Goal: Communication & Community: Answer question/provide support

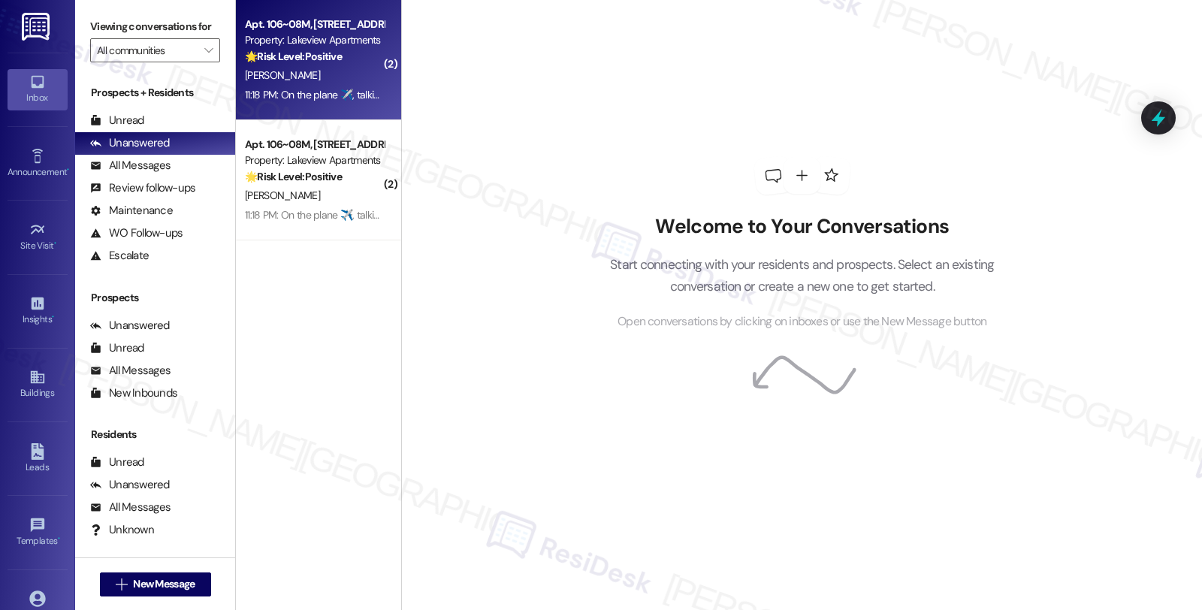
click at [373, 50] on div "Apt. 106~08M, [STREET_ADDRESS] Property: Lakeview Apartments 🌟 Risk Level: Posi…" at bounding box center [314, 40] width 142 height 51
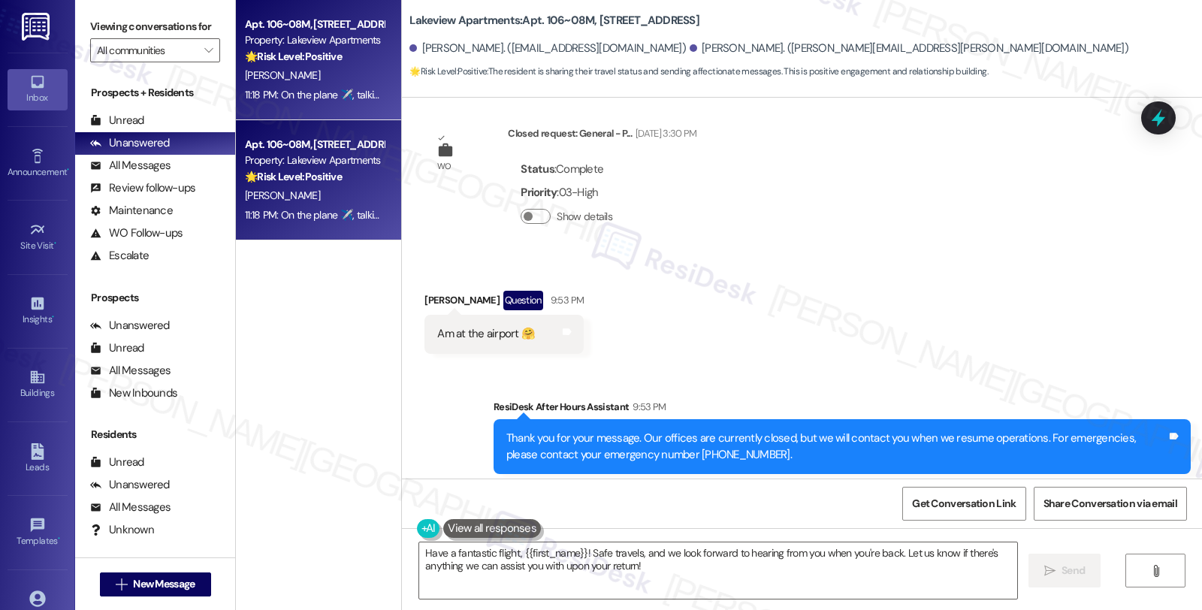
scroll to position [2684, 0]
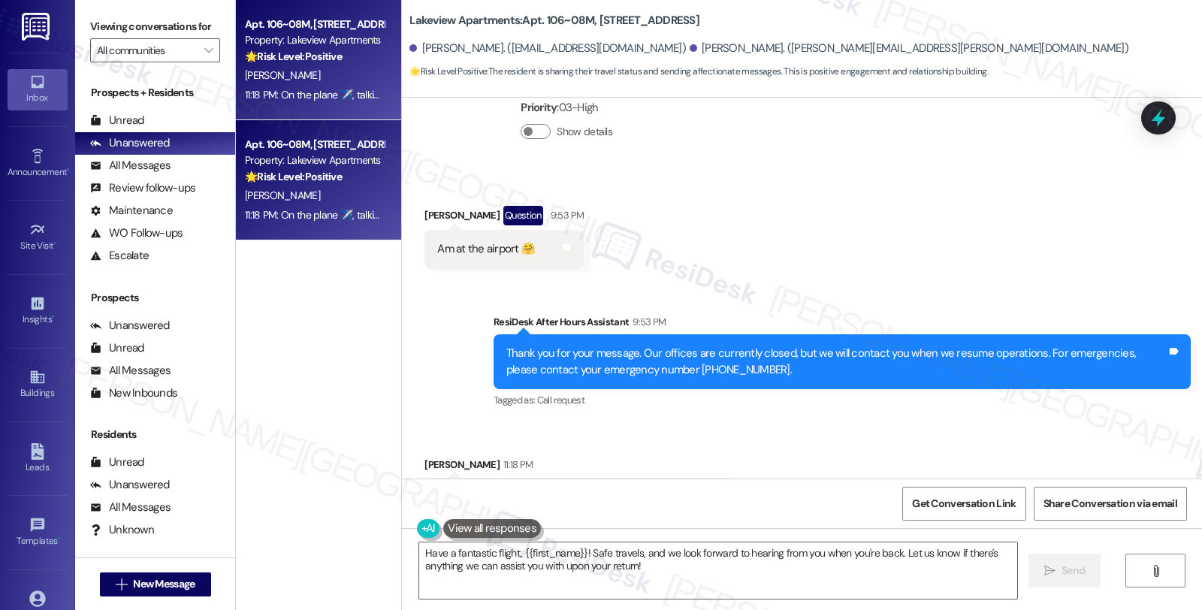
click at [429, 457] on div "[PERSON_NAME] 11:18 PM" at bounding box center [579, 467] width 310 height 21
copy div "[PERSON_NAME]"
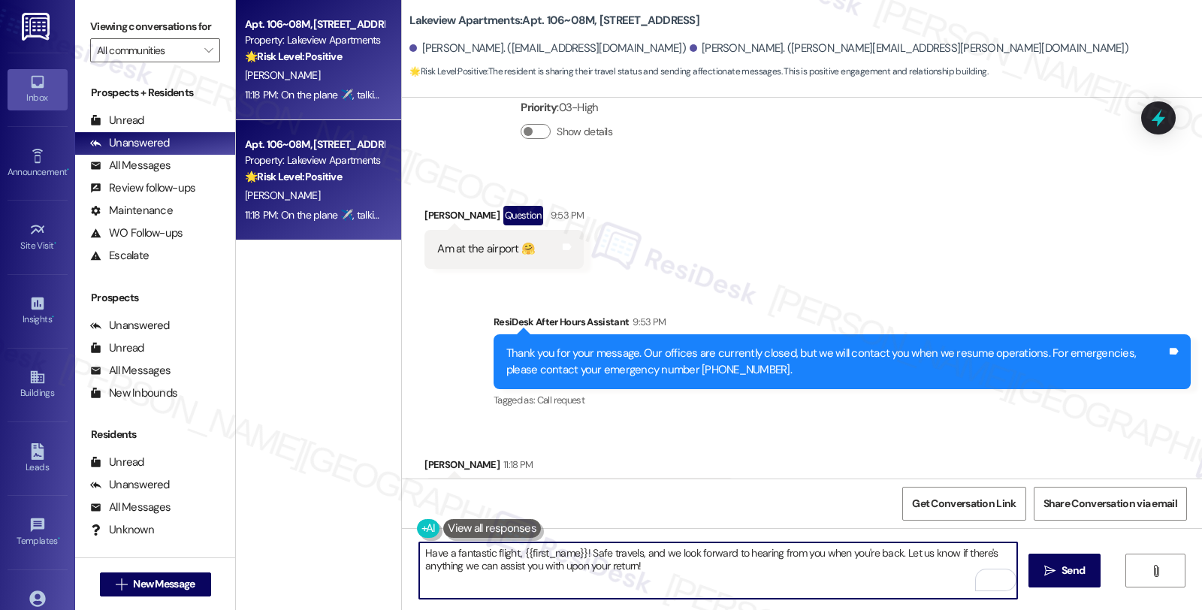
drag, startPoint x: 512, startPoint y: 551, endPoint x: 575, endPoint y: 545, distance: 62.6
click at [575, 545] on textarea "Have a fantastic flight, {{first_name}}! Safe travels, and we look forward to h…" at bounding box center [718, 570] width 598 height 56
paste textarea "[PERSON_NAME]"
click at [590, 554] on textarea "Have a fantastic flight, [PERSON_NAME]! Safe travels, and we look forward to he…" at bounding box center [718, 570] width 598 height 56
click at [853, 552] on textarea "Have a fantastic flight, [PERSON_NAME]! Safe travels! , and we look forward to …" at bounding box center [718, 570] width 598 height 56
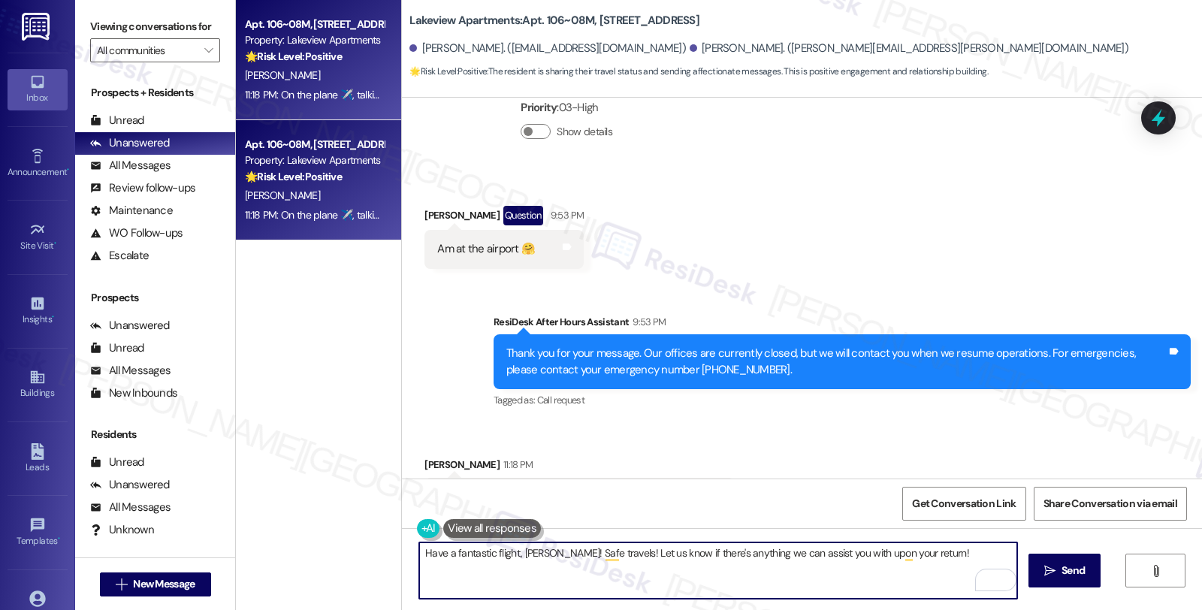
click at [919, 554] on textarea "Have a fantastic flight, [PERSON_NAME]! Safe travels! Let us know if there's an…" at bounding box center [718, 570] width 598 height 56
type textarea "Have a fantastic flight, [PERSON_NAME]! Safe travels! Let us know if there's an…"
click at [924, 548] on textarea "Have a fantastic flight, [PERSON_NAME]! Safe travels! Let us know if there's an…" at bounding box center [718, 570] width 598 height 56
click at [1068, 572] on span "Send" at bounding box center [1073, 571] width 23 height 16
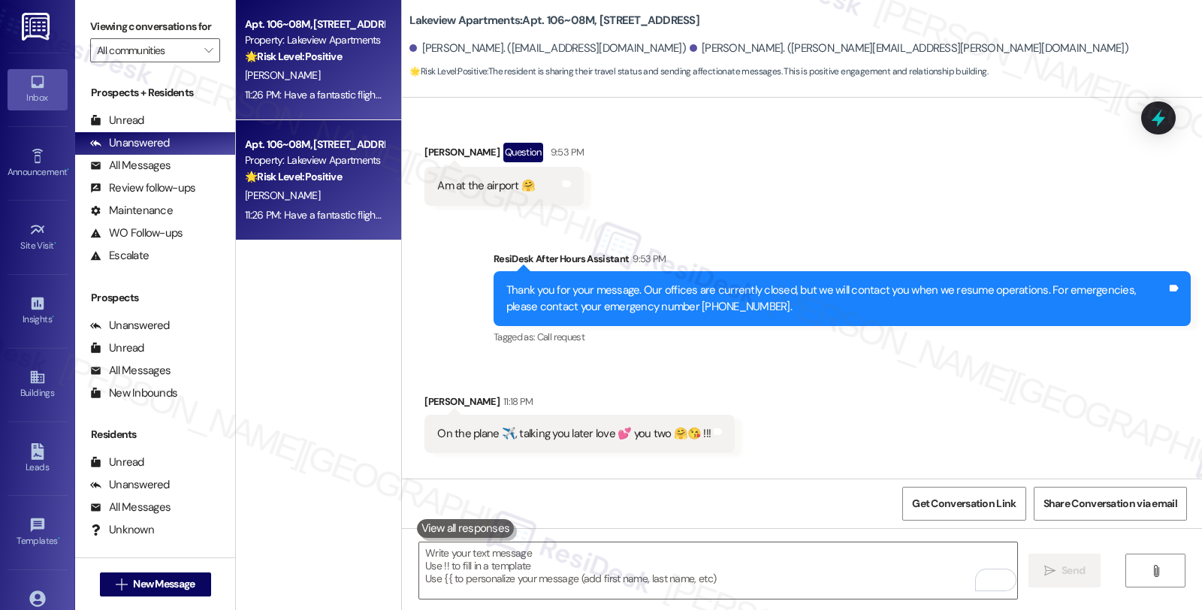
scroll to position [2790, 0]
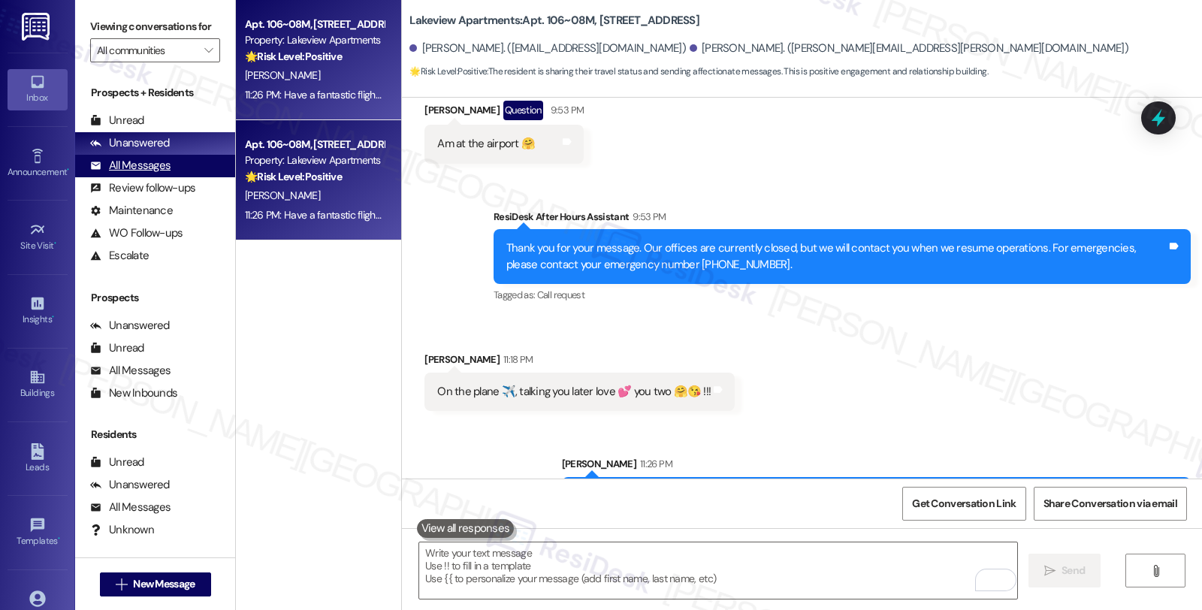
click at [135, 174] on div "All Messages" at bounding box center [130, 166] width 80 height 16
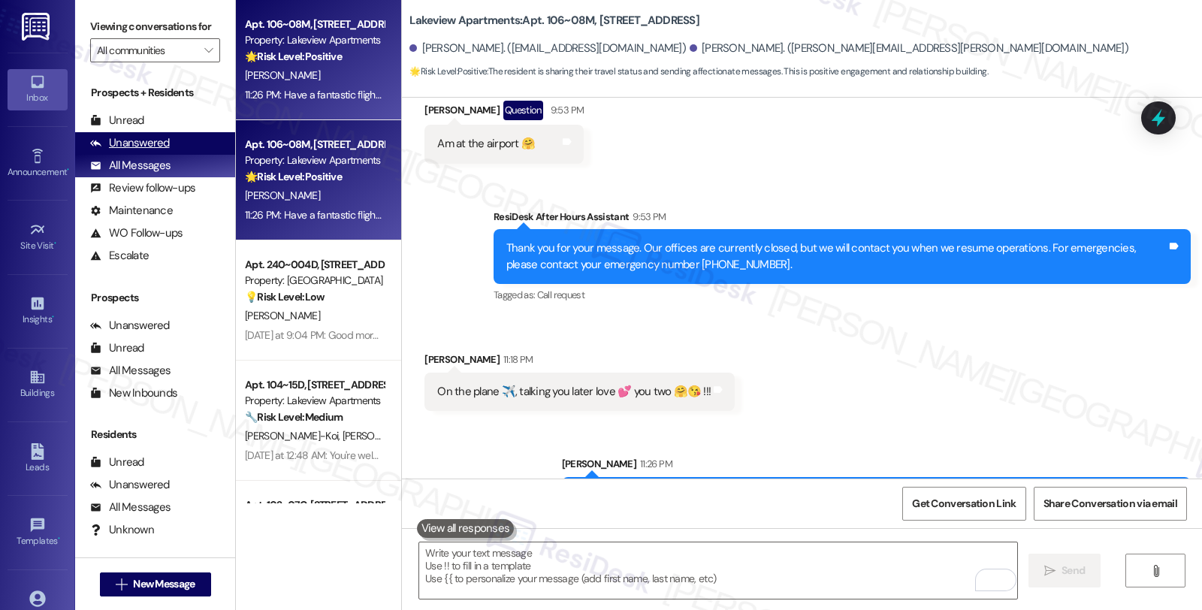
click at [132, 151] on div "Unanswered" at bounding box center [130, 143] width 80 height 16
